Goal: Task Accomplishment & Management: Use online tool/utility

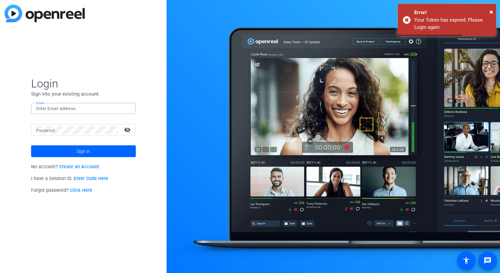
click at [83, 108] on input "Email" at bounding box center [83, 109] width 94 height 8
type input "[PERSON_NAME][EMAIL_ADDRESS][PERSON_NAME][DOMAIN_NAME]"
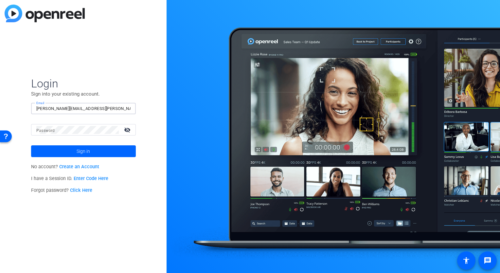
click at [84, 125] on div at bounding box center [77, 129] width 82 height 11
click at [84, 152] on span "Sign in" at bounding box center [83, 151] width 13 height 16
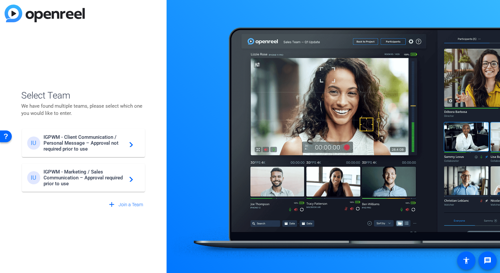
click at [79, 175] on span "IGPWM - Marketing / Sales Communication – Approval required prior to use" at bounding box center [84, 178] width 82 height 18
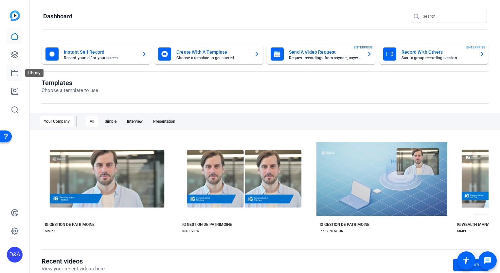
click at [15, 74] on icon at bounding box center [15, 73] width 8 height 8
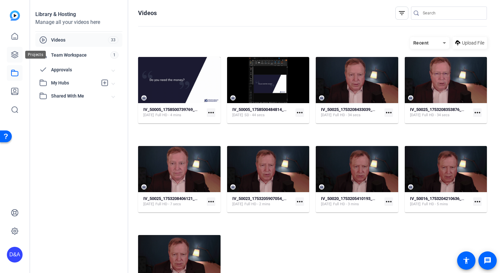
click at [11, 52] on icon at bounding box center [15, 55] width 8 height 8
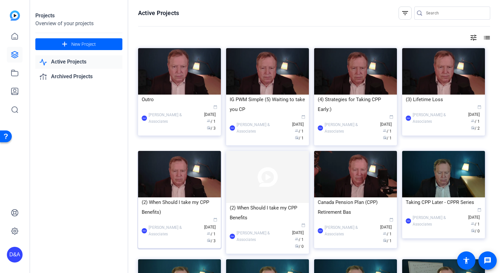
click at [169, 197] on div "(2) When Should I take my CPP Benefits)" at bounding box center [180, 207] width 76 height 20
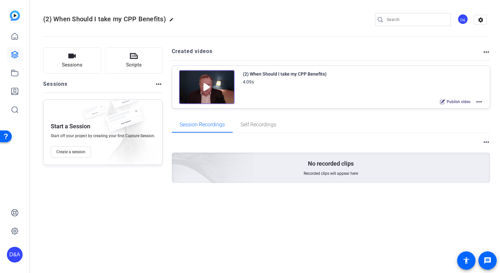
click at [480, 102] on mat-icon "more_horiz" at bounding box center [479, 102] width 8 height 8
click at [454, 109] on span "Edit in Creator" at bounding box center [454, 109] width 45 height 8
